Goal: Communication & Community: Answer question/provide support

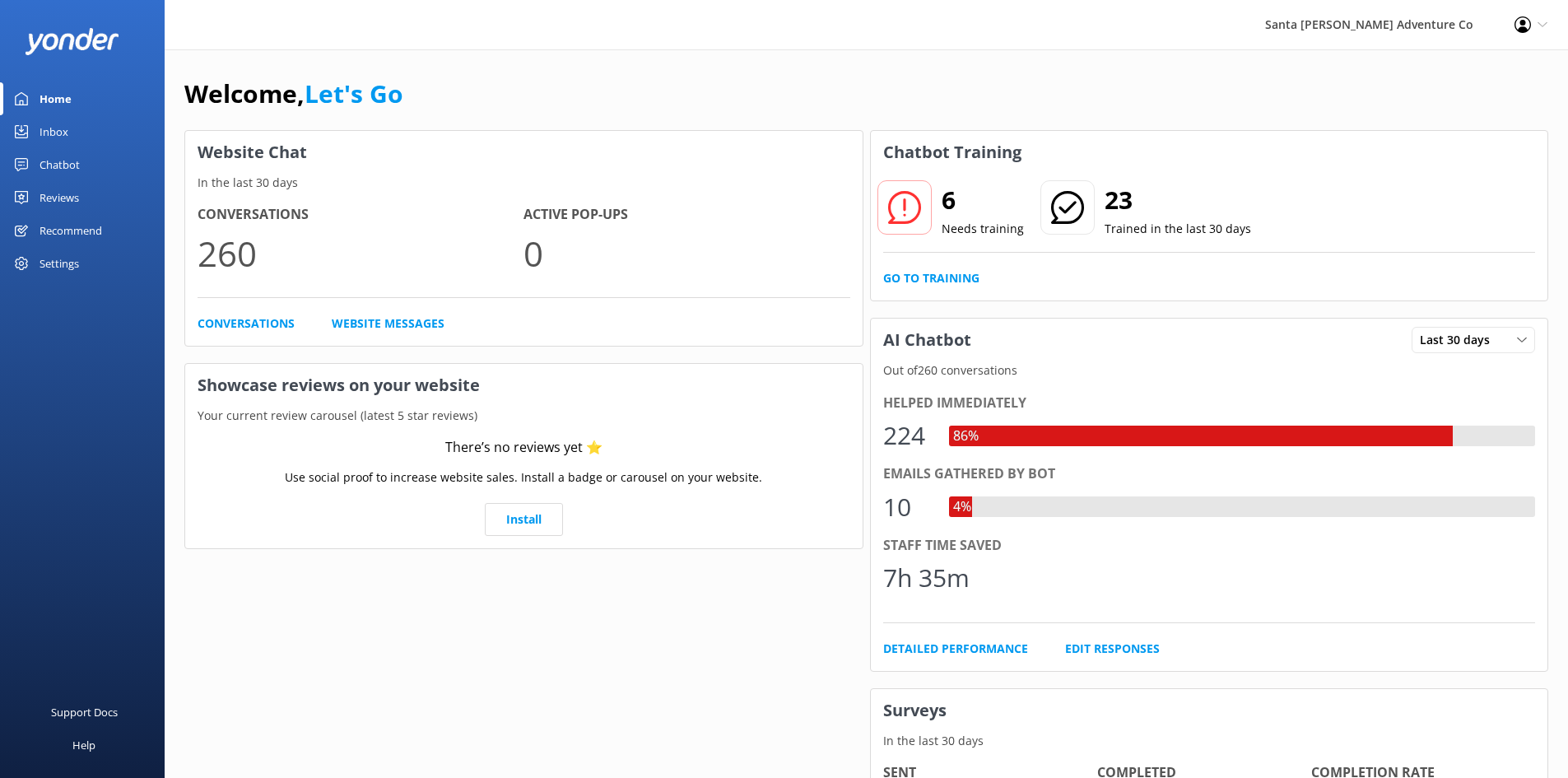
click at [45, 133] on div "Inbox" at bounding box center [53, 132] width 28 height 33
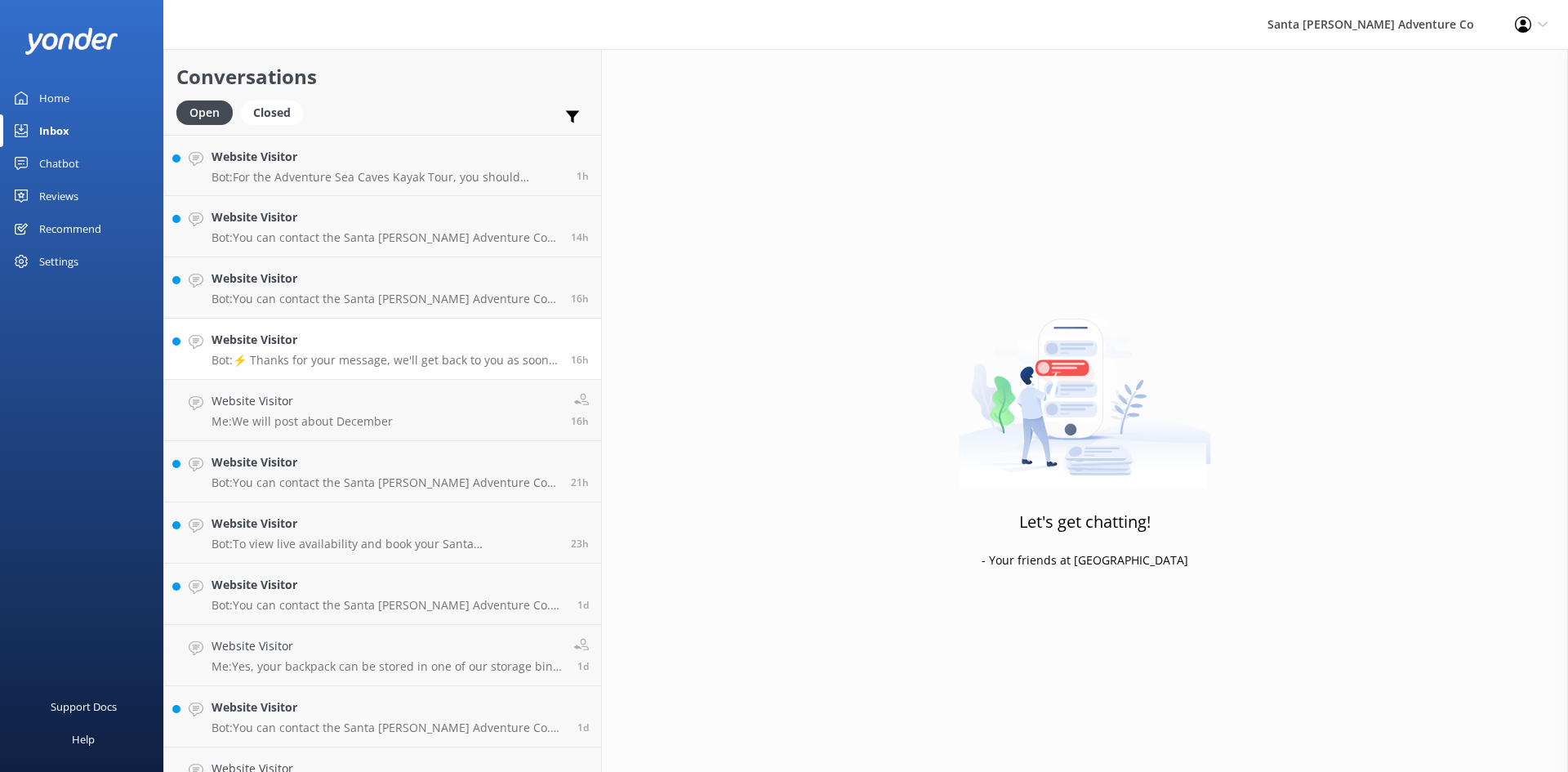
click at [325, 348] on h4 "Website Visitor" at bounding box center [385, 340] width 347 height 18
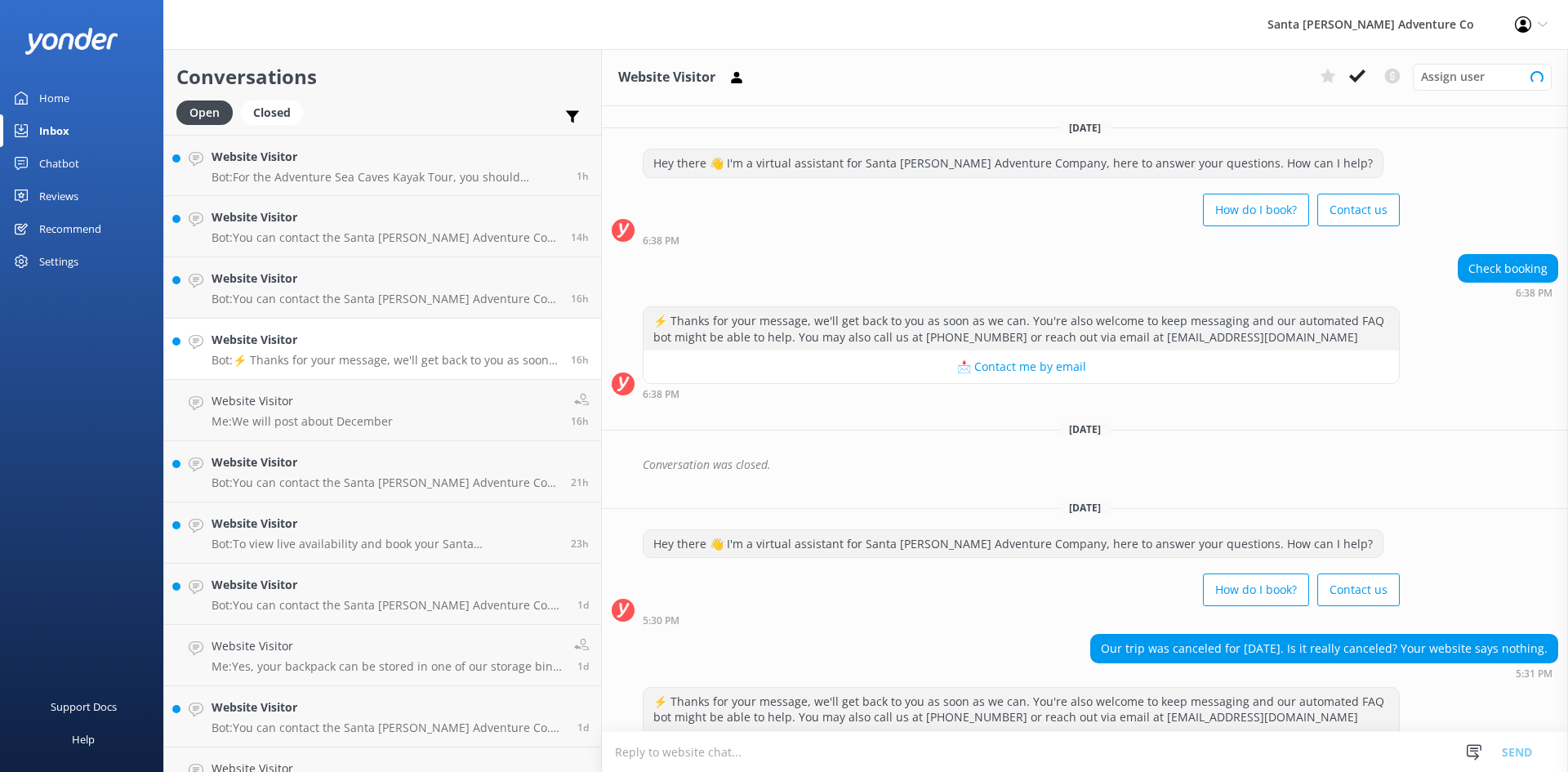
scroll to position [57, 0]
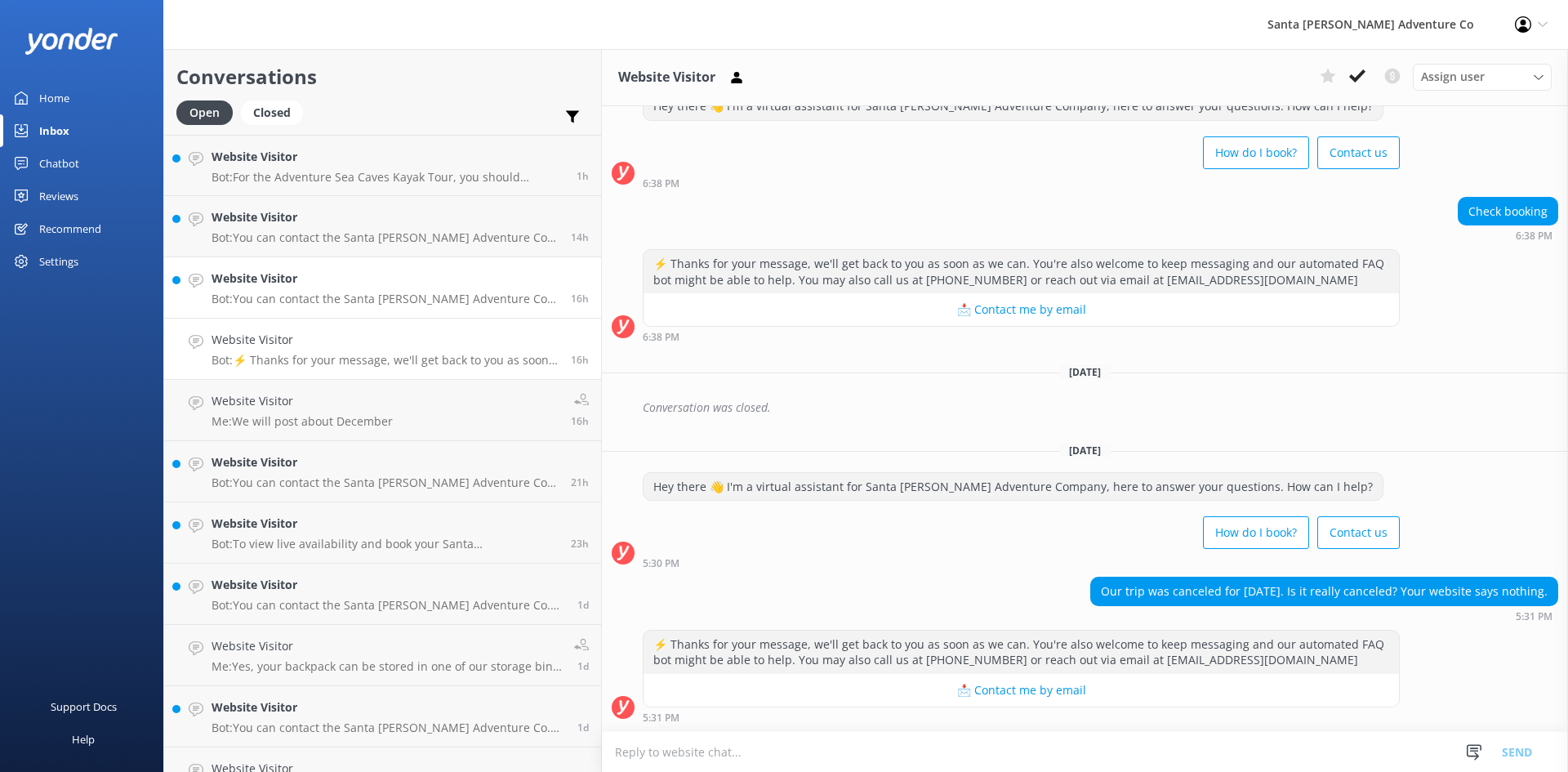
click at [322, 289] on div "Website Visitor Bot: You can contact the Santa [PERSON_NAME] Adventure Co. team…" at bounding box center [385, 288] width 347 height 36
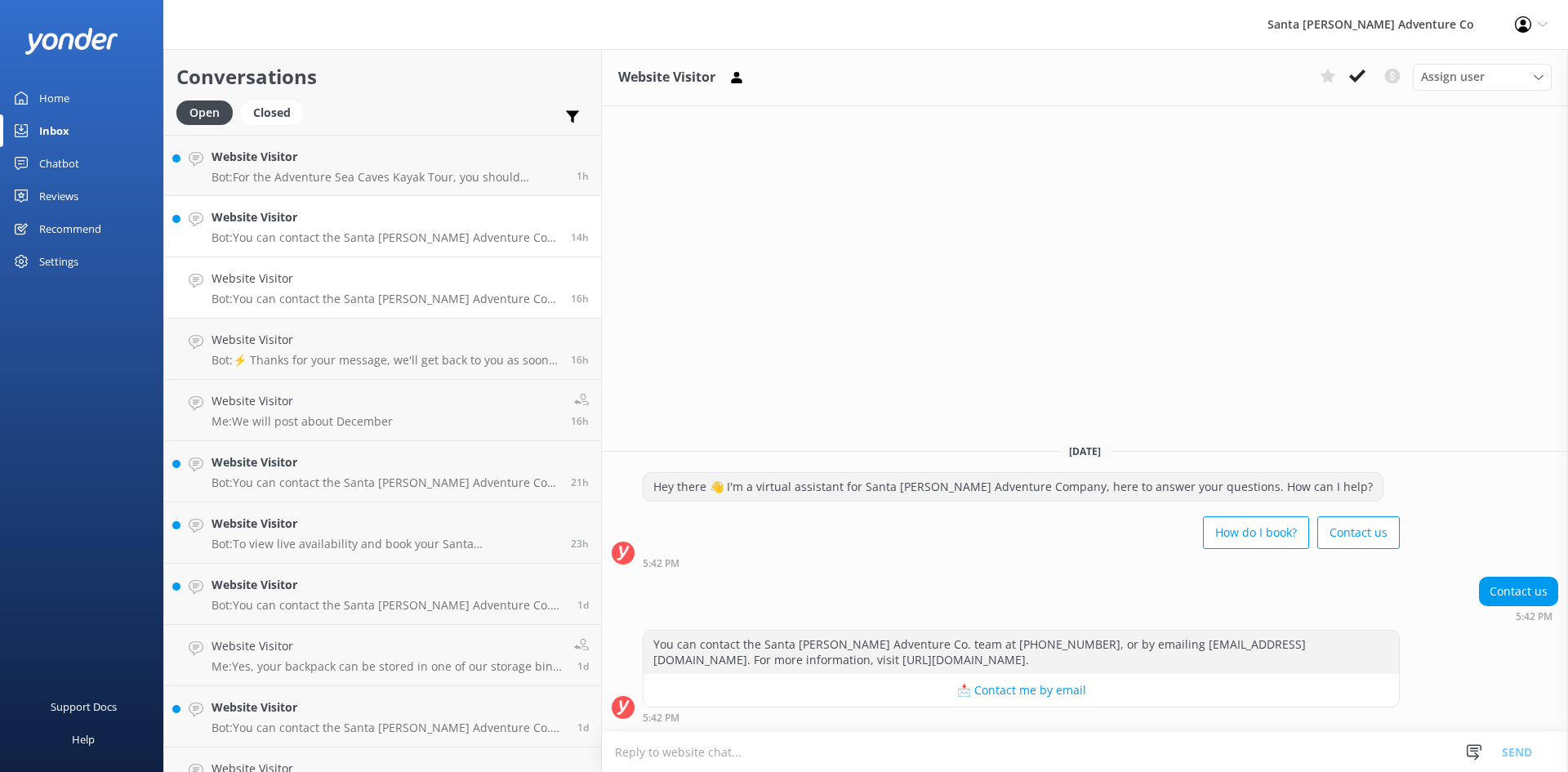
click at [291, 217] on h4 "Website Visitor" at bounding box center [385, 217] width 347 height 18
click at [282, 174] on p "Bot: For the Adventure Sea Caves Kayak Tour, you should schedule the 10:30am to…" at bounding box center [388, 177] width 353 height 15
